Goal: Find specific page/section: Find specific page/section

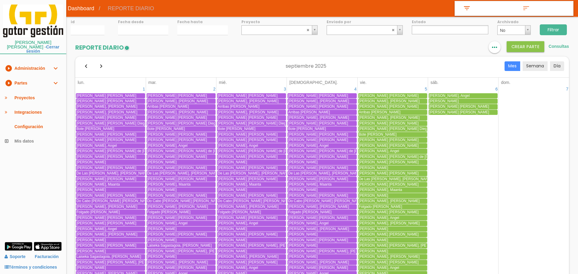
select select
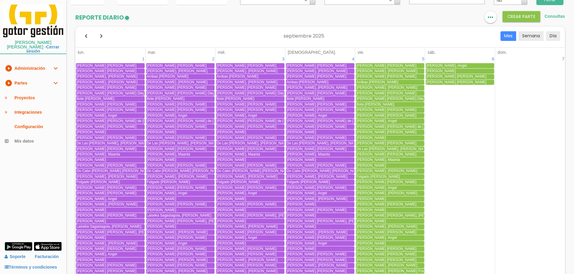
click at [18, 76] on link "play_circle_filled Partes expand_more" at bounding box center [33, 83] width 66 height 15
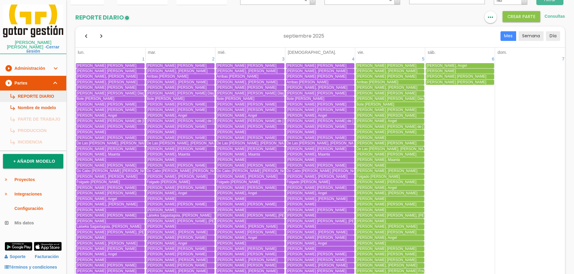
click at [18, 91] on link "subdirectory_arrow_right REPORTE DIARIO" at bounding box center [33, 96] width 66 height 11
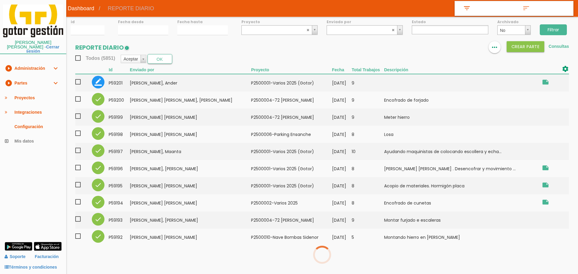
select select
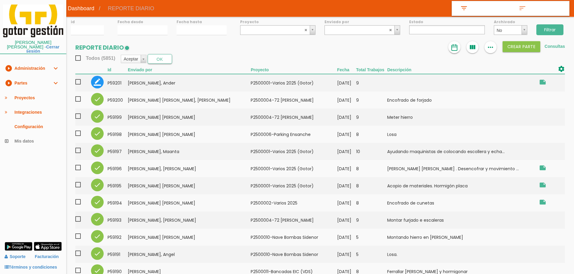
click at [454, 53] on link at bounding box center [454, 47] width 12 height 12
